Goal: Navigation & Orientation: Find specific page/section

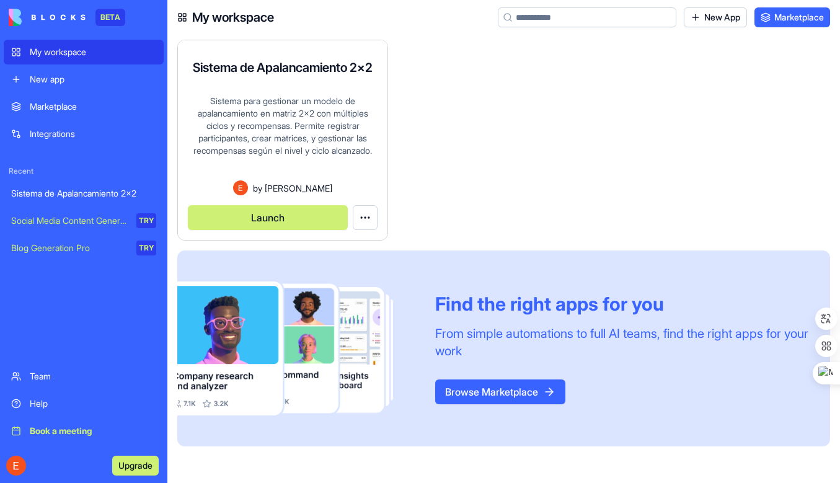
click at [266, 170] on div "Sistema para gestionar un modelo de apalancamiento en matriz 2x2 con múltiples …" at bounding box center [283, 138] width 190 height 86
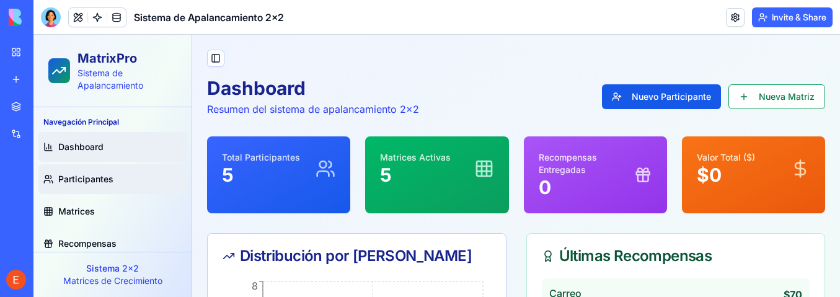
click at [81, 173] on span "Participantes" at bounding box center [85, 179] width 55 height 12
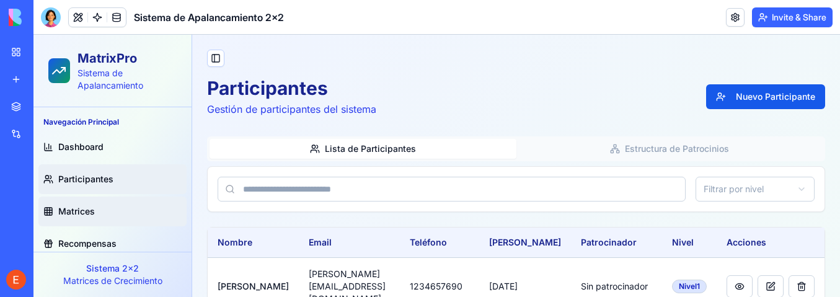
click at [78, 210] on span "Matrices" at bounding box center [76, 211] width 37 height 12
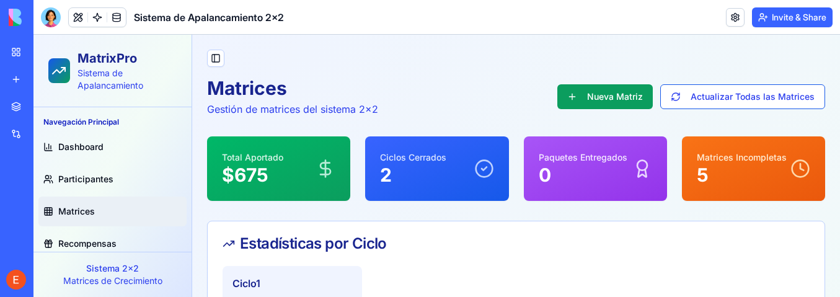
scroll to position [41, 0]
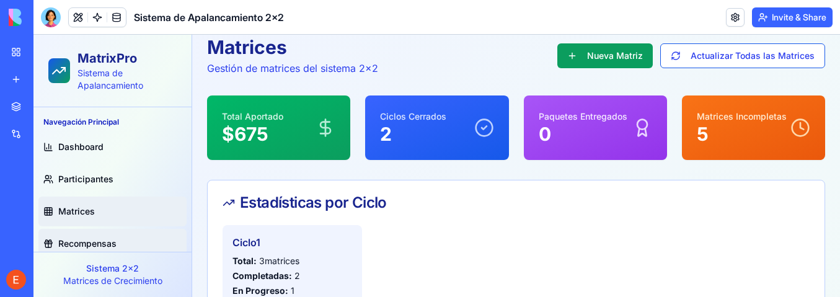
click at [93, 243] on span "Recompensas" at bounding box center [87, 243] width 58 height 12
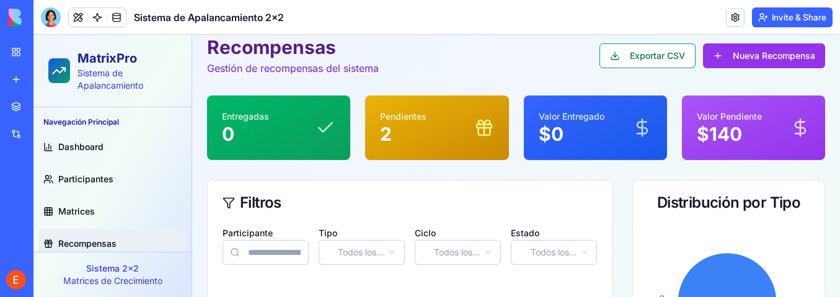
click at [72, 146] on span "Dashboard" at bounding box center [80, 147] width 45 height 12
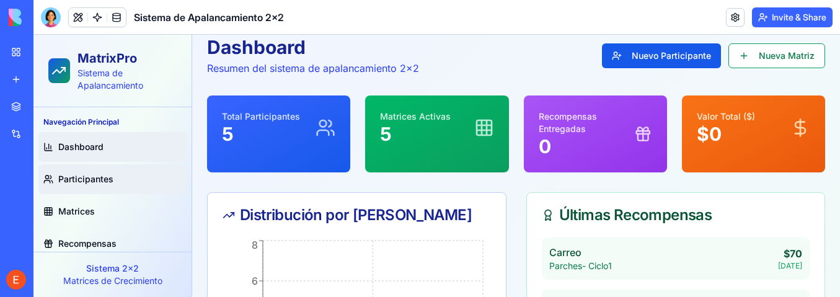
click at [81, 172] on link "Participantes" at bounding box center [112, 179] width 148 height 30
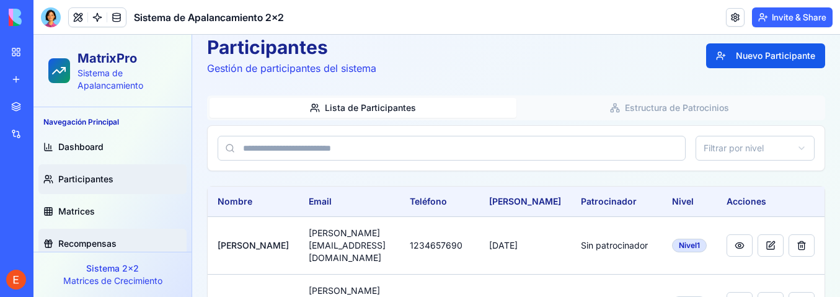
click at [81, 240] on span "Recompensas" at bounding box center [87, 243] width 58 height 12
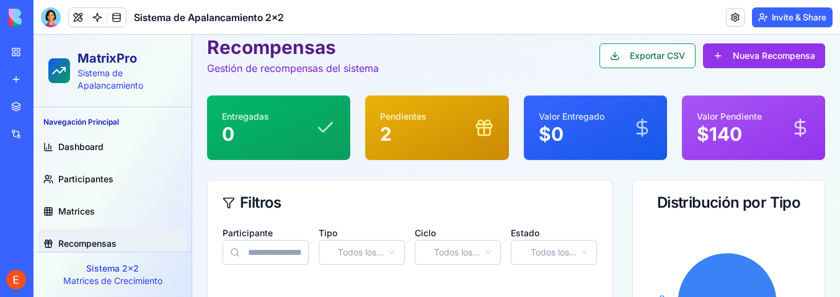
click at [79, 212] on span "Matrices" at bounding box center [76, 211] width 37 height 12
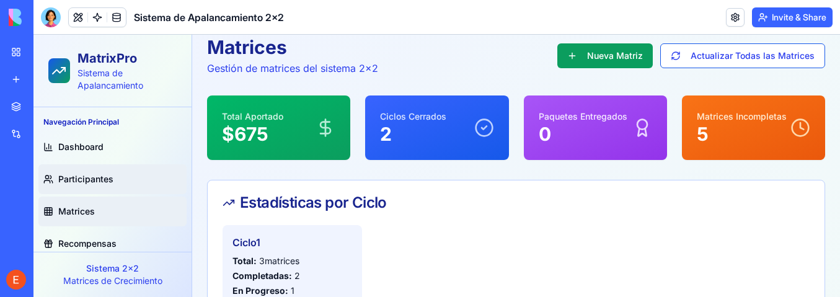
click at [73, 175] on span "Participantes" at bounding box center [85, 179] width 55 height 12
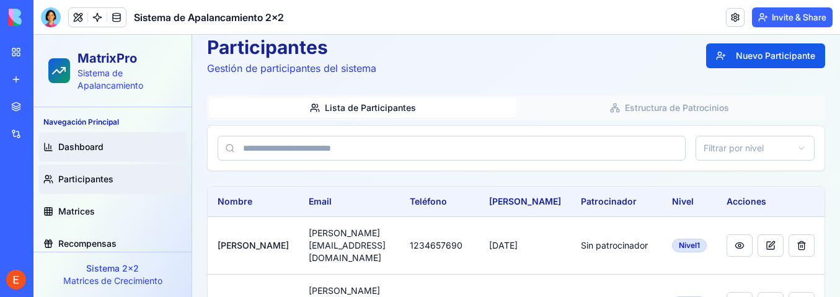
click at [62, 143] on span "Dashboard" at bounding box center [80, 147] width 45 height 12
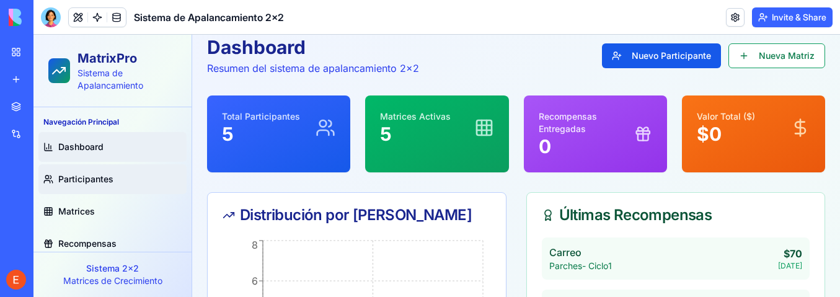
click at [79, 177] on span "Participantes" at bounding box center [85, 179] width 55 height 12
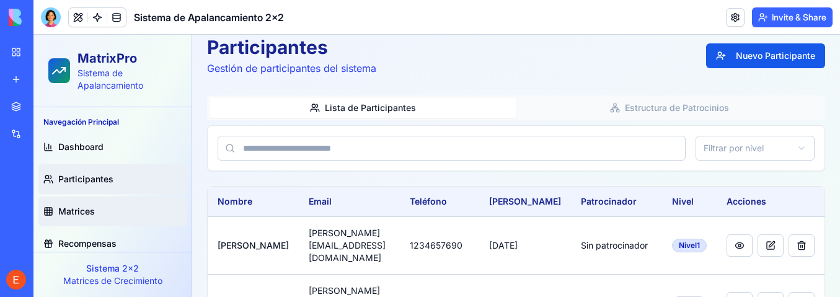
click at [86, 204] on link "Matrices" at bounding box center [112, 211] width 148 height 30
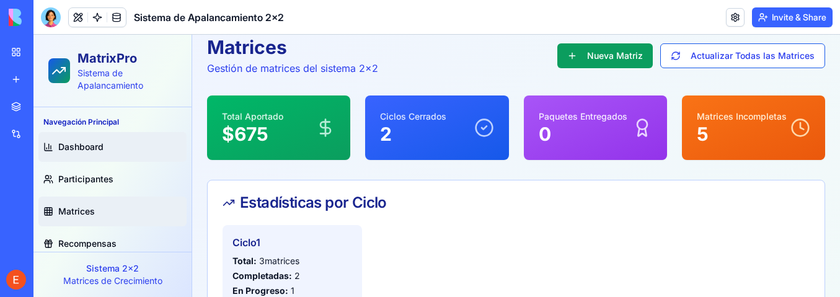
click at [76, 146] on span "Dashboard" at bounding box center [80, 147] width 45 height 12
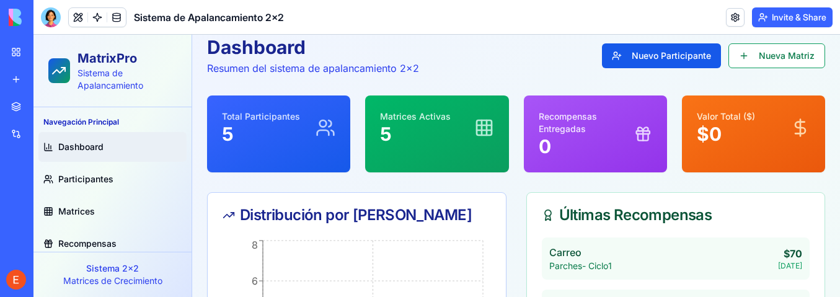
click at [261, 133] on p "5" at bounding box center [261, 134] width 78 height 22
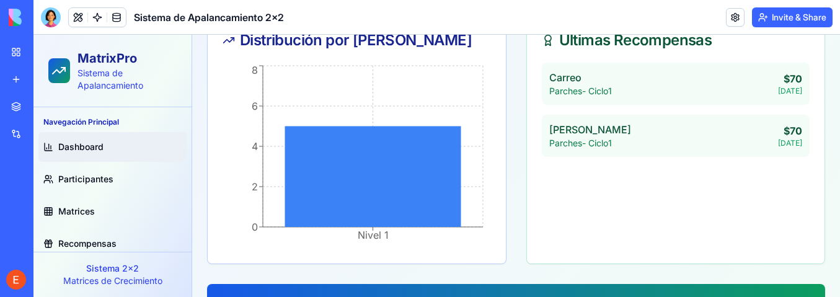
scroll to position [322, 0]
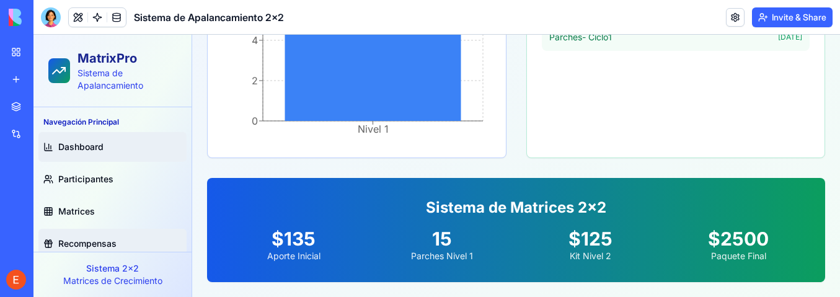
click at [103, 244] on span "Recompensas" at bounding box center [87, 243] width 58 height 12
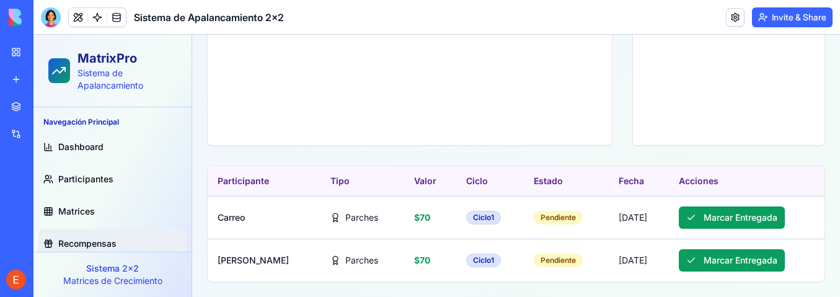
scroll to position [290, 0]
